Goal: Task Accomplishment & Management: Use online tool/utility

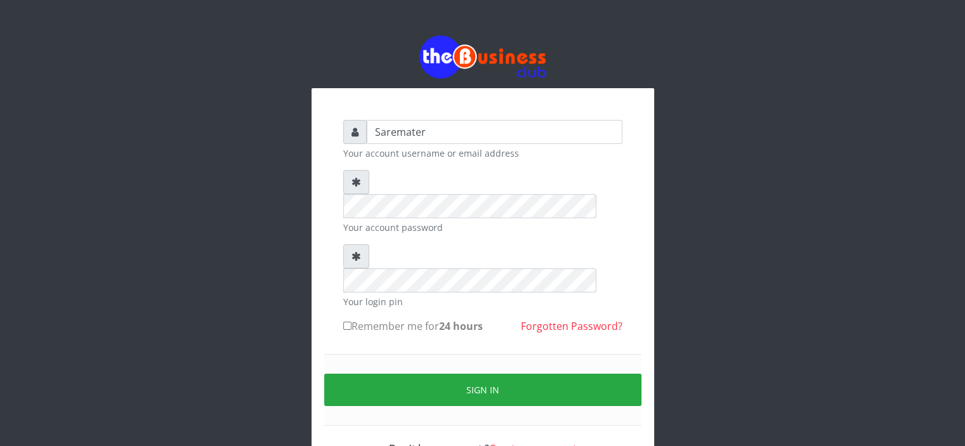
type input "Saremater"
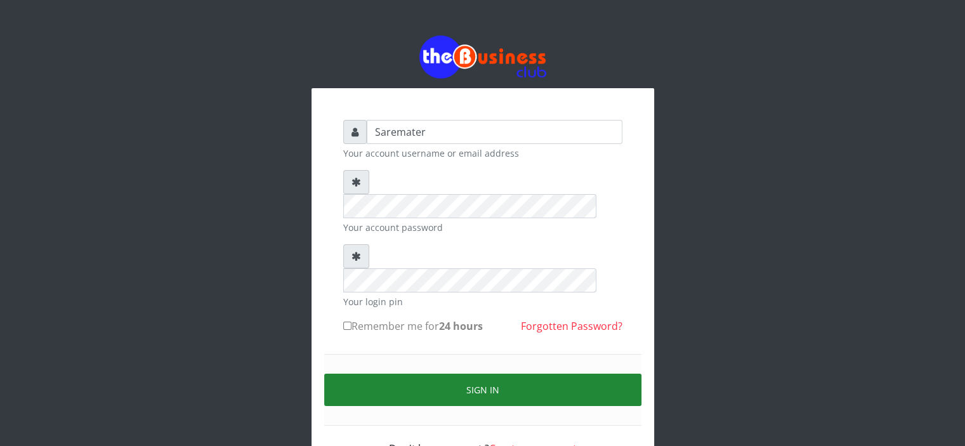
click at [495, 374] on button "Sign in" at bounding box center [482, 390] width 317 height 32
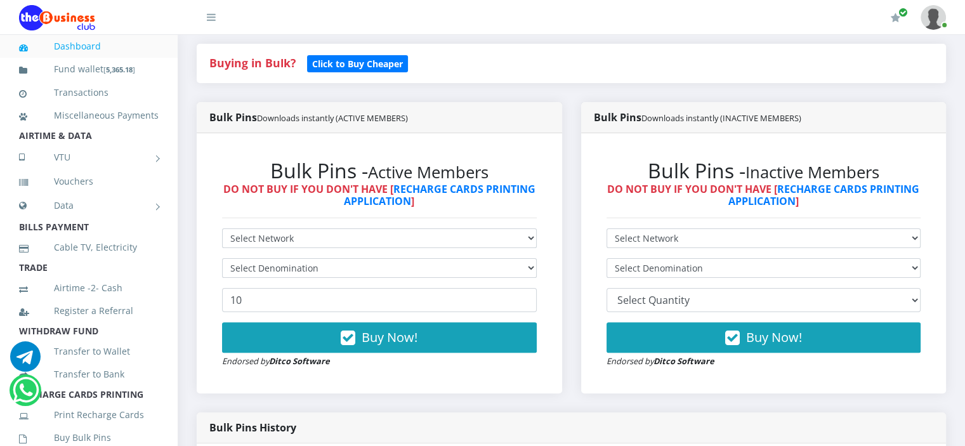
click at [371, 291] on form "Select Network MTN Globacom 9Mobile Airtel Select Denomination 10 Buy Now! Endo…" at bounding box center [379, 298] width 315 height 140
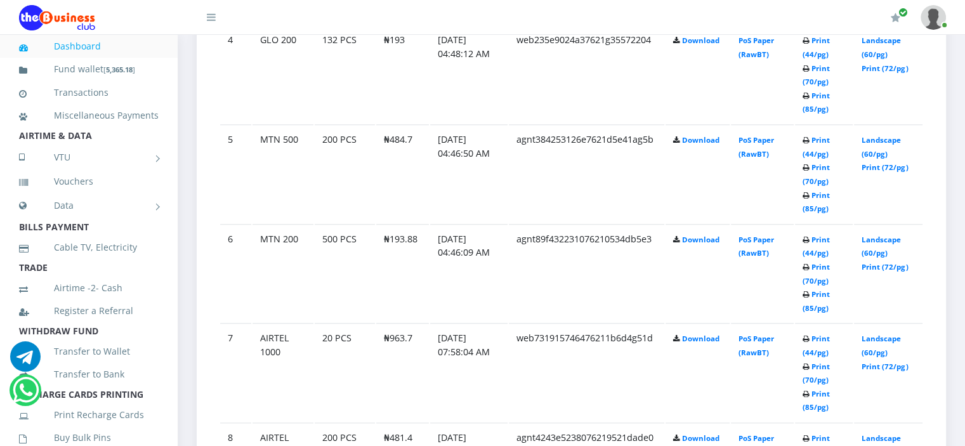
scroll to position [1083, 0]
click at [875, 263] on link "Print (72/pg)" at bounding box center [885, 265] width 46 height 10
click at [875, 162] on link "Print (72/pg)" at bounding box center [885, 166] width 46 height 10
click at [870, 136] on link "Landscape (60/pg)" at bounding box center [881, 144] width 39 height 23
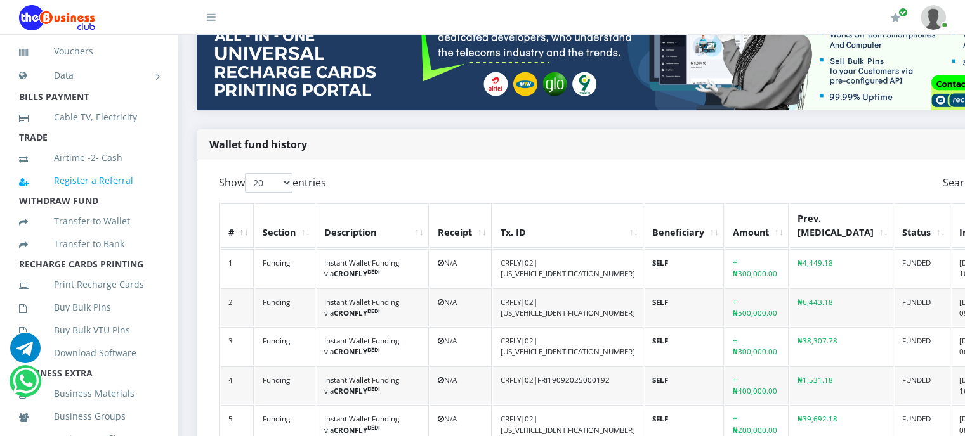
scroll to position [137, 0]
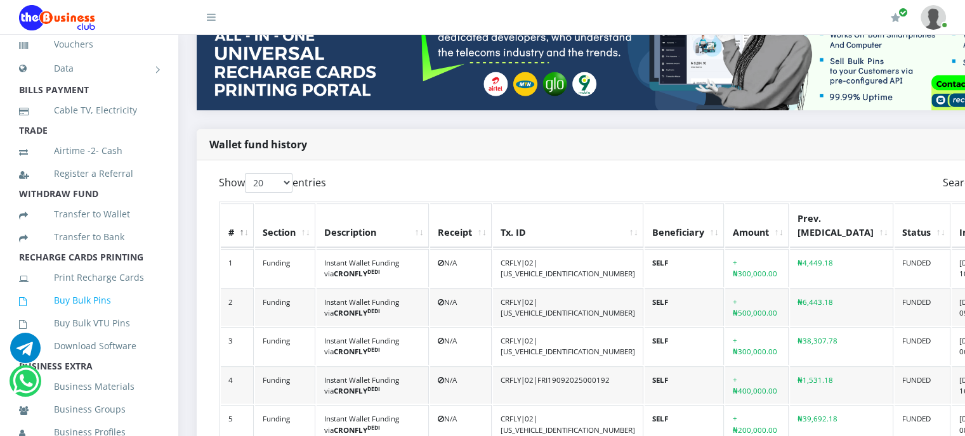
click at [70, 315] on link "Buy Bulk Pins" at bounding box center [89, 300] width 140 height 29
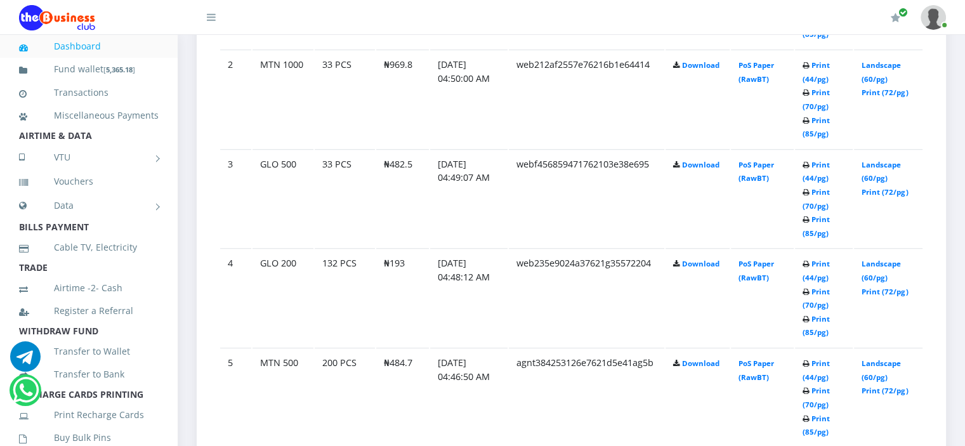
scroll to position [934, 0]
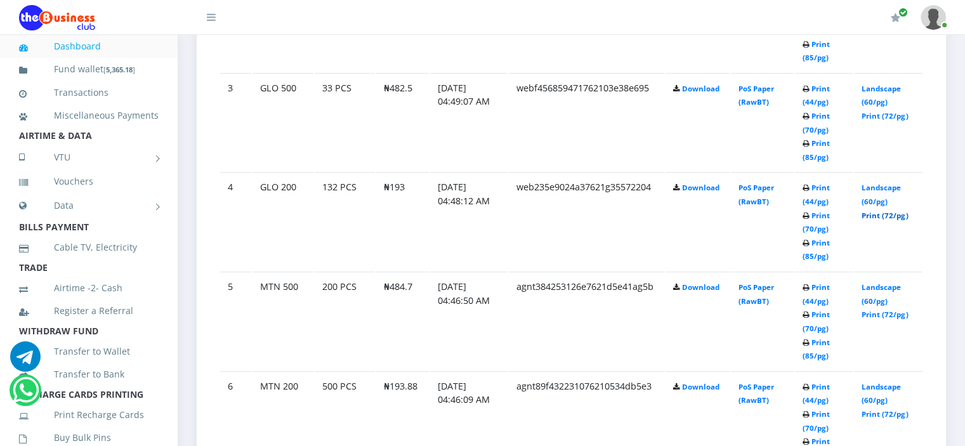
click at [880, 211] on link "Print (72/pg)" at bounding box center [885, 216] width 46 height 10
click at [883, 112] on link "Print (72/pg)" at bounding box center [885, 116] width 46 height 10
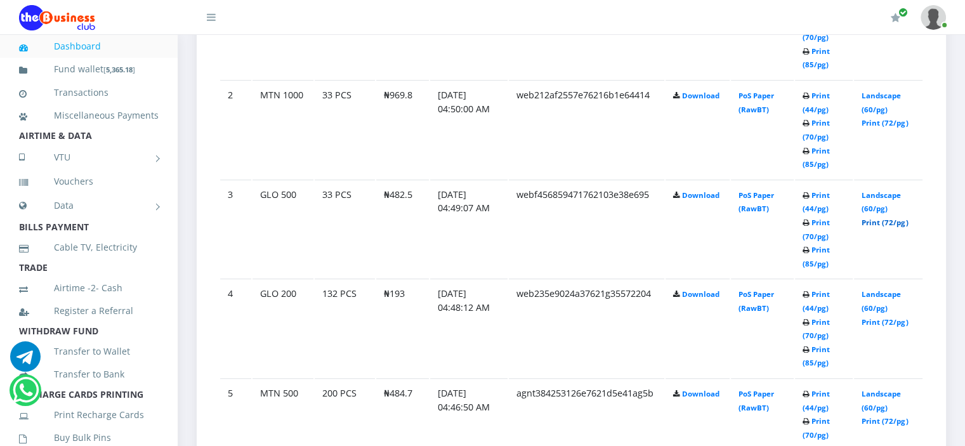
scroll to position [825, 0]
click at [878, 93] on link "Landscape (60/pg)" at bounding box center [881, 104] width 39 height 23
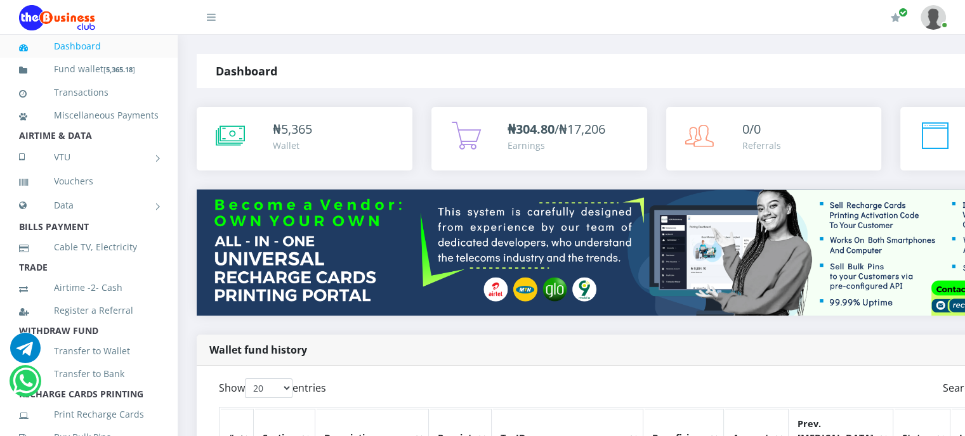
scroll to position [160, 0]
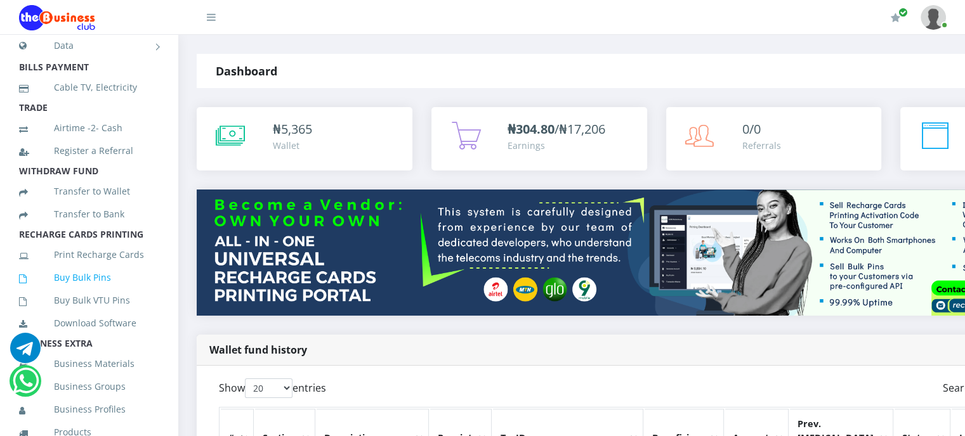
click at [70, 292] on link "Buy Bulk Pins" at bounding box center [89, 277] width 140 height 29
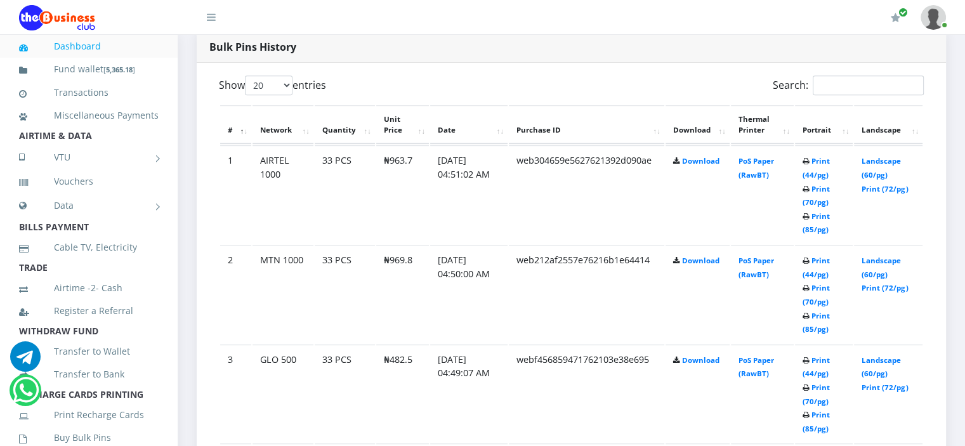
scroll to position [681, 0]
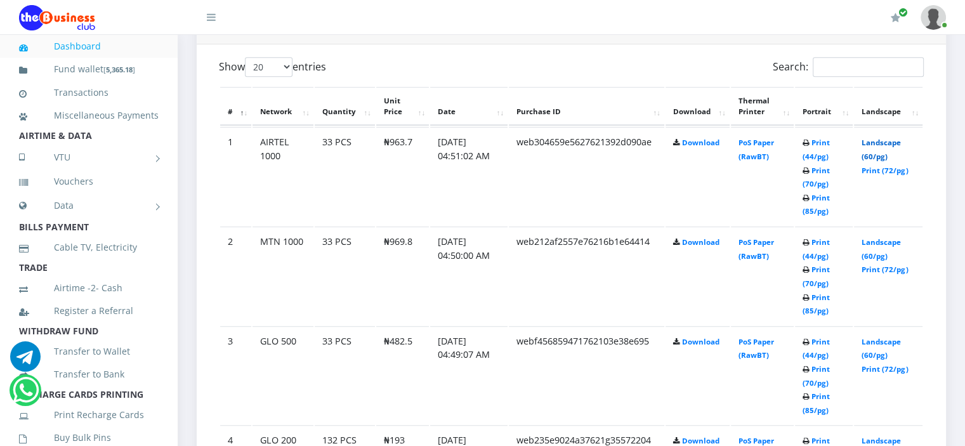
click at [874, 140] on link "Landscape (60/pg)" at bounding box center [881, 149] width 39 height 23
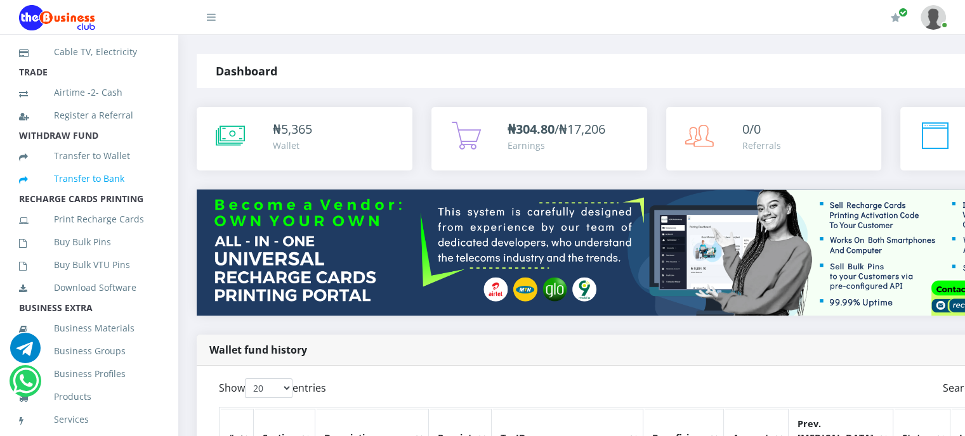
scroll to position [197, 0]
click at [78, 253] on link "Buy Bulk Pins" at bounding box center [89, 240] width 140 height 29
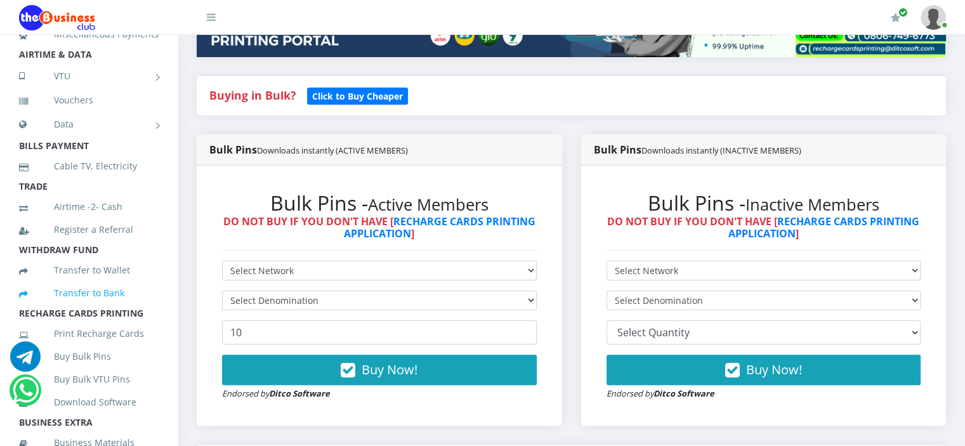
scroll to position [112, 0]
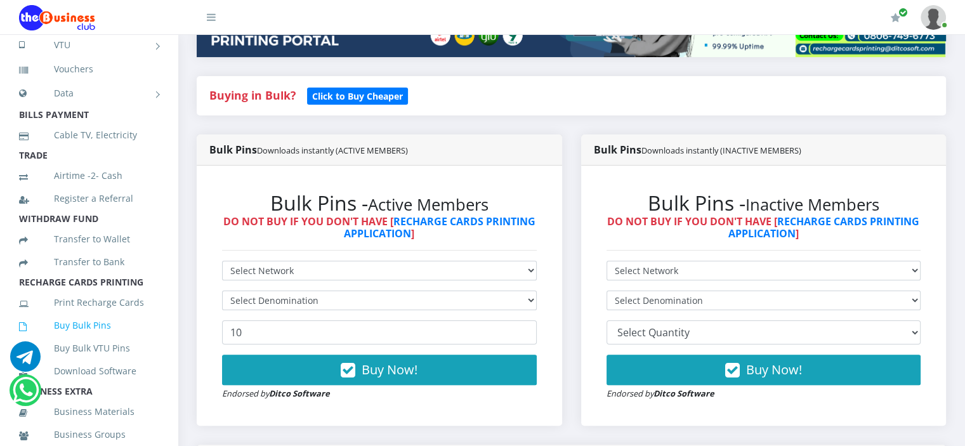
click at [86, 337] on link "Buy Bulk Pins" at bounding box center [89, 325] width 140 height 29
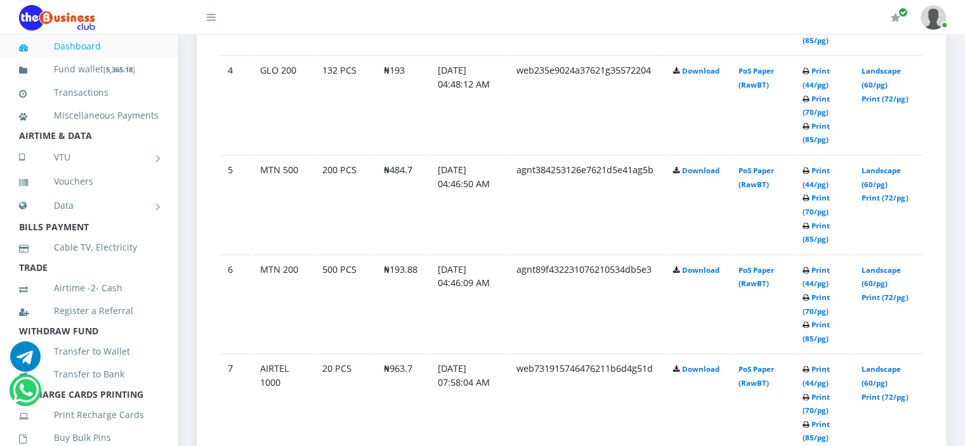
scroll to position [1051, 0]
click at [810, 306] on link "Print (70/pg)" at bounding box center [816, 303] width 27 height 23
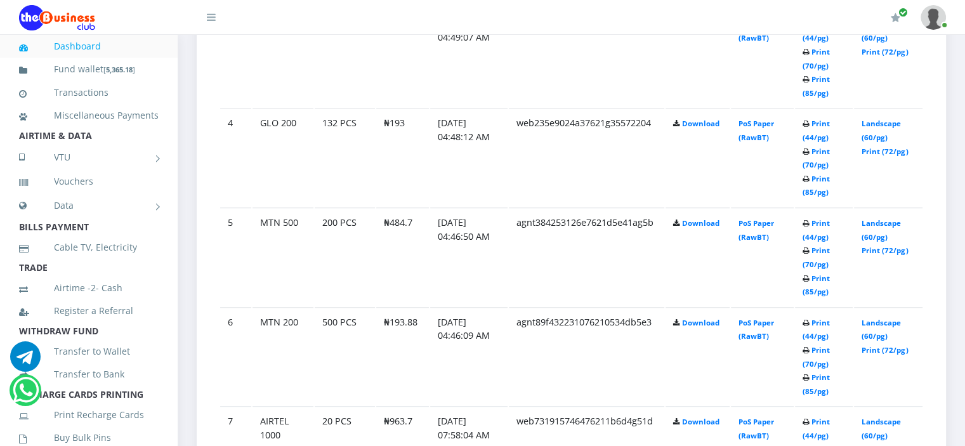
scroll to position [1051, 0]
